Goal: Check status: Check status

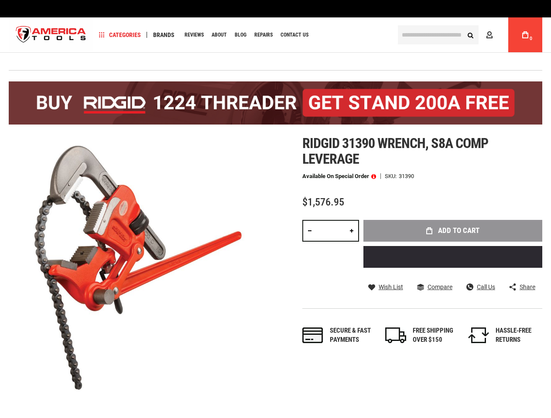
click at [275, 209] on img at bounding box center [142, 269] width 267 height 267
click at [120, 35] on span "Categories" at bounding box center [120, 35] width 42 height 6
click at [163, 35] on span "Brands" at bounding box center [163, 35] width 21 height 6
click at [373, 176] on span at bounding box center [373, 176] width 5 height 6
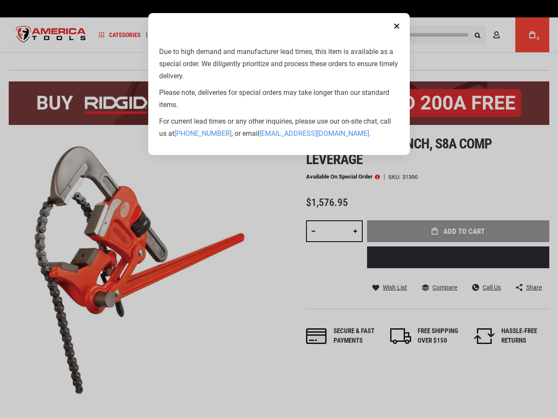
click at [385, 288] on aside "Close Due to high demand and manufacturer lead times, this item is available as…" at bounding box center [279, 209] width 558 height 418
click at [434, 288] on aside "Close Due to high demand and manufacturer lead times, this item is available as…" at bounding box center [279, 209] width 558 height 418
